Goal: Task Accomplishment & Management: Complete application form

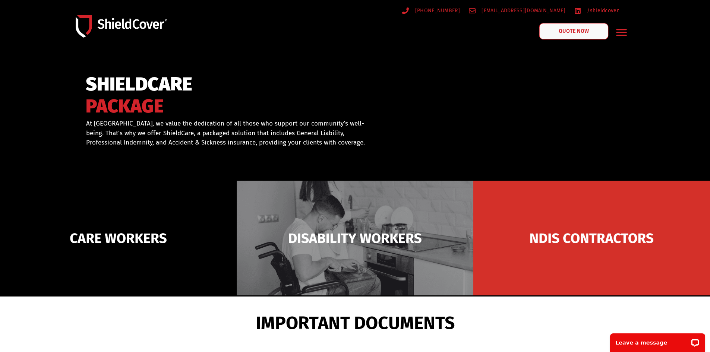
click at [560, 29] on span "QUOTE NOW" at bounding box center [574, 31] width 30 height 5
